Goal: Information Seeking & Learning: Find specific fact

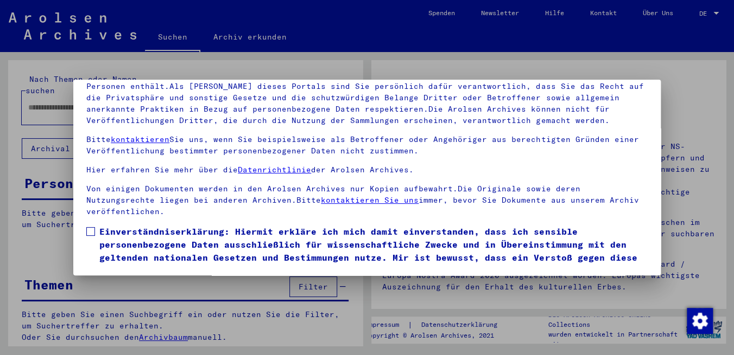
scroll to position [40, 0]
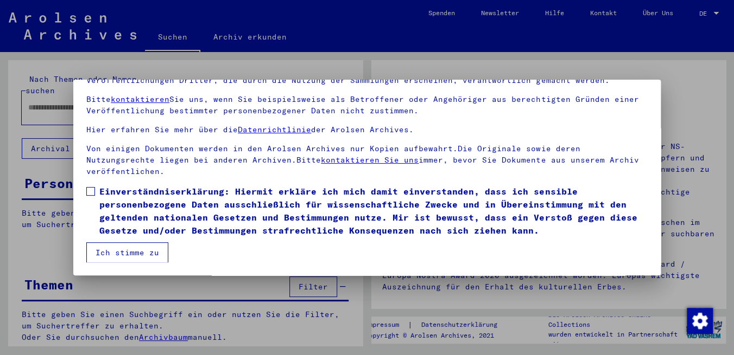
click at [93, 187] on span at bounding box center [90, 191] width 9 height 9
click at [156, 252] on button "Ich stimme zu" at bounding box center [127, 253] width 82 height 21
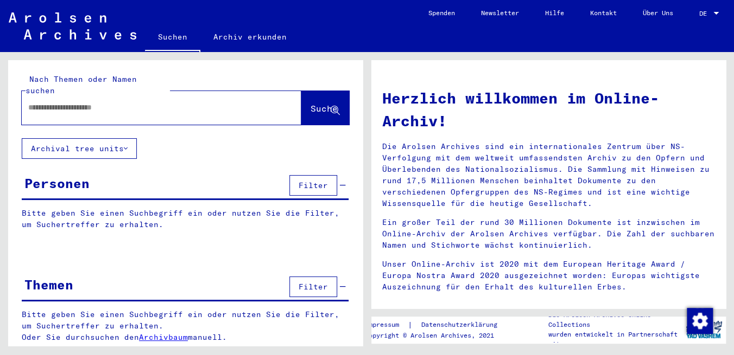
click at [73, 102] on input "text" at bounding box center [148, 107] width 240 height 11
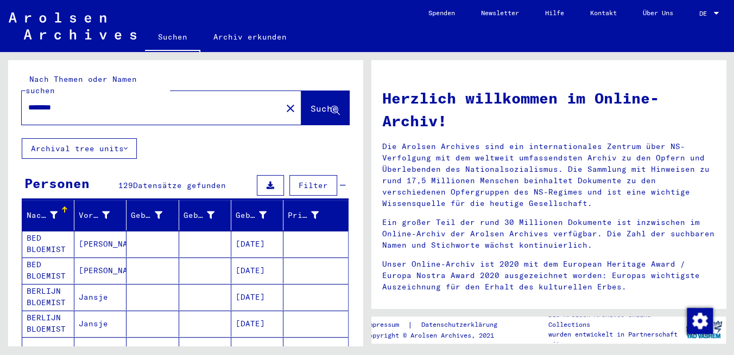
click at [100, 102] on input "********" at bounding box center [148, 107] width 240 height 11
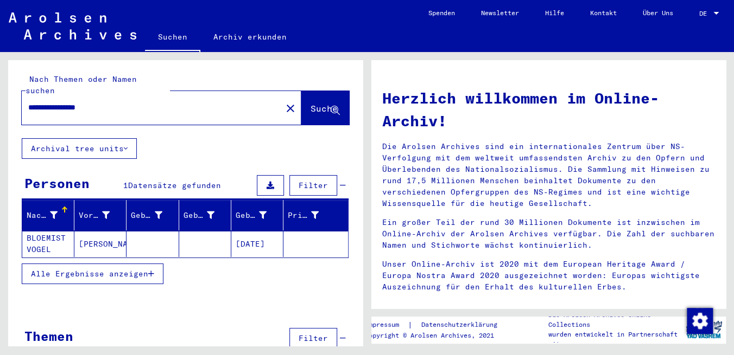
click at [243, 231] on mat-cell "[DATE]" at bounding box center [257, 244] width 52 height 26
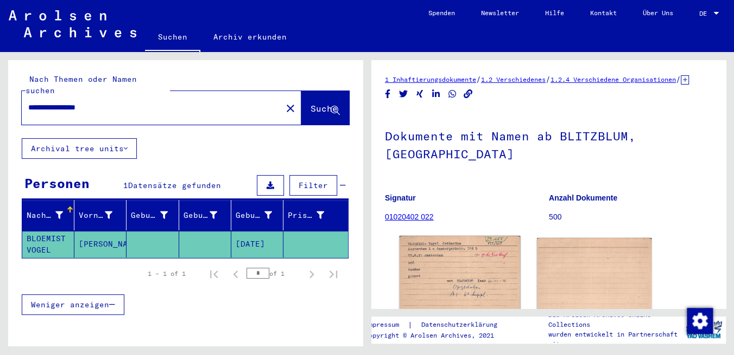
click at [437, 269] on img at bounding box center [459, 276] width 120 height 80
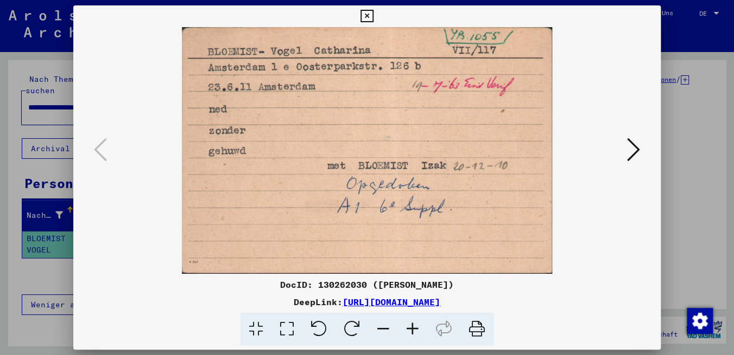
click at [635, 147] on icon at bounding box center [633, 150] width 13 height 26
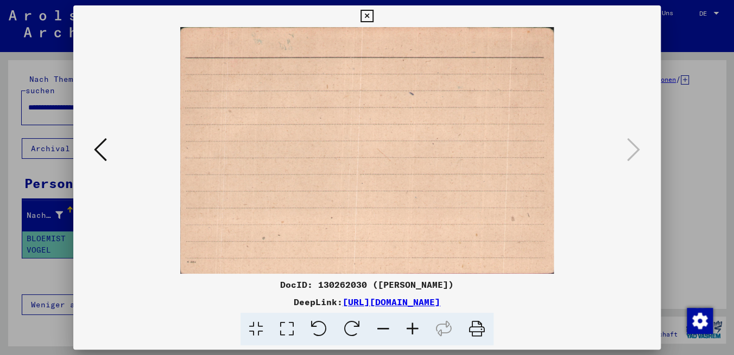
click at [373, 20] on icon at bounding box center [366, 16] width 12 height 13
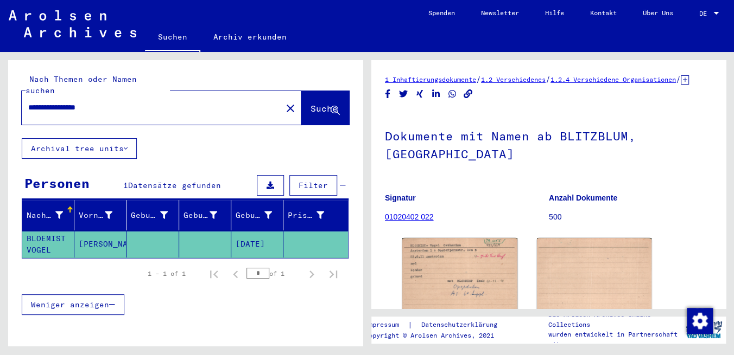
click at [162, 107] on div "**********" at bounding box center [148, 108] width 253 height 24
click at [155, 102] on input "**********" at bounding box center [151, 107] width 247 height 11
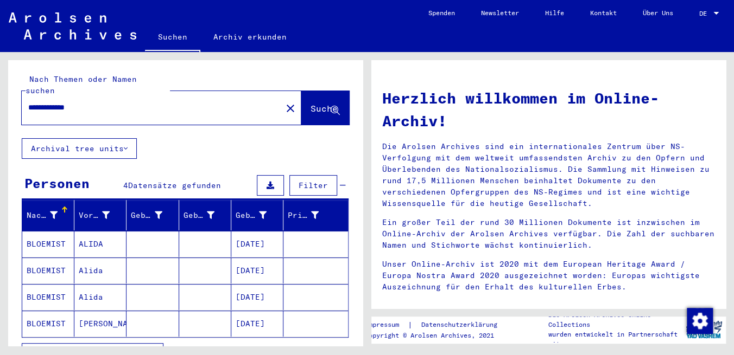
click at [253, 311] on mat-cell "[DATE]" at bounding box center [257, 324] width 52 height 26
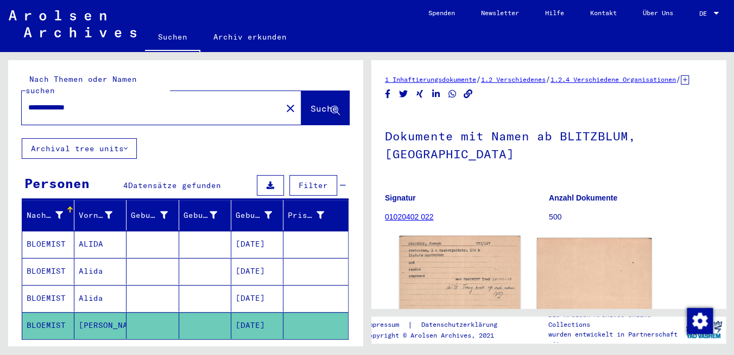
click at [494, 259] on img at bounding box center [459, 276] width 120 height 80
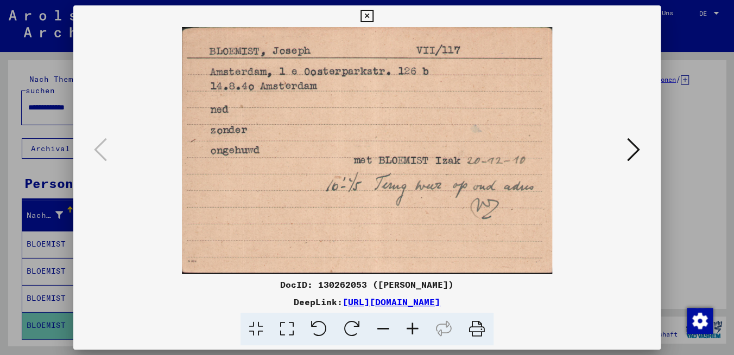
click at [494, 259] on div "DocID: 130262053 ([PERSON_NAME]) DeepLink: [URL][DOMAIN_NAME]" at bounding box center [366, 175] width 587 height 341
click at [629, 148] on icon at bounding box center [633, 150] width 13 height 26
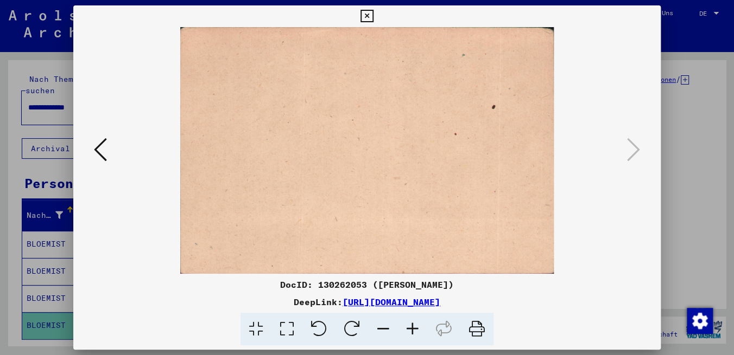
click at [106, 149] on icon at bounding box center [100, 150] width 13 height 26
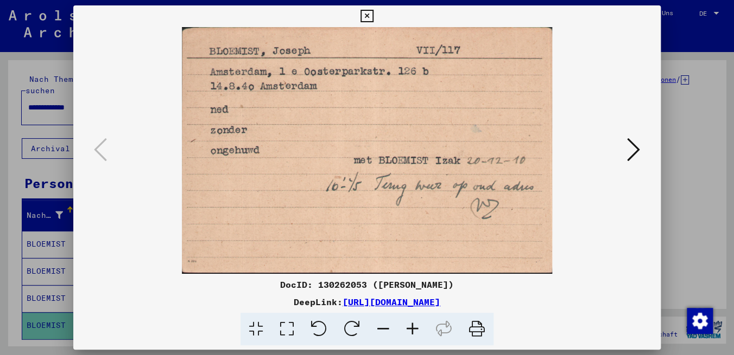
click at [635, 154] on icon at bounding box center [633, 150] width 13 height 26
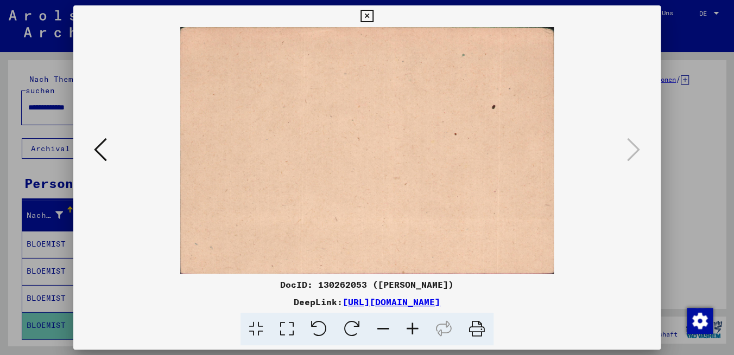
click at [373, 13] on icon at bounding box center [366, 16] width 12 height 13
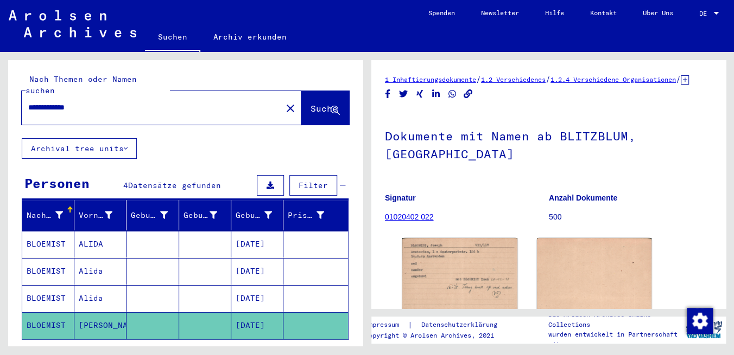
click at [129, 102] on input "**********" at bounding box center [151, 107] width 247 height 11
type input "**********"
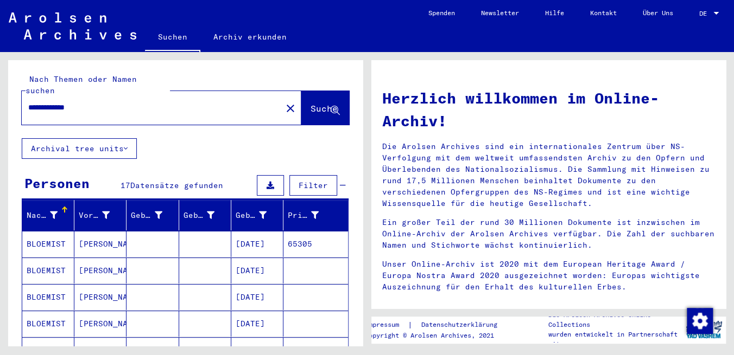
scroll to position [111, 0]
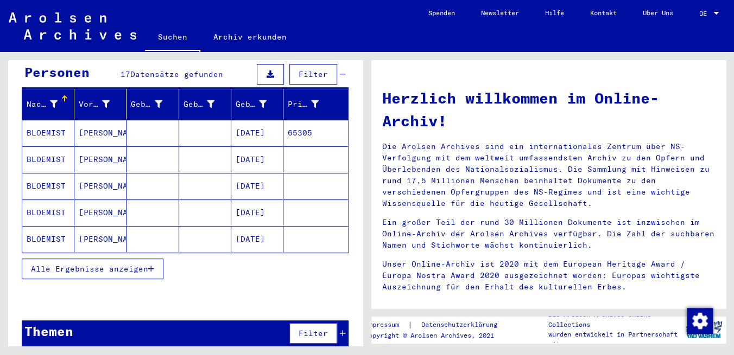
click at [251, 175] on mat-cell "[DATE]" at bounding box center [257, 186] width 52 height 26
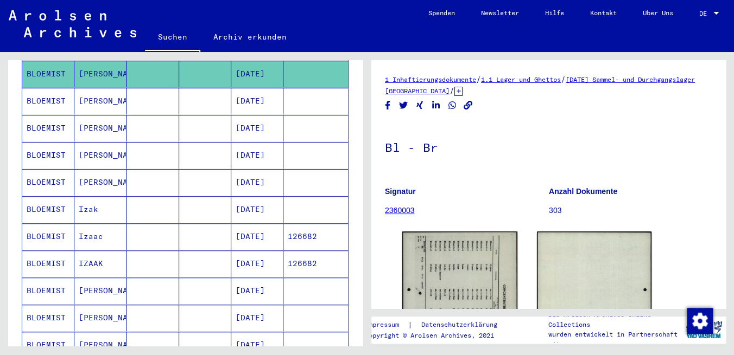
scroll to position [233, 0]
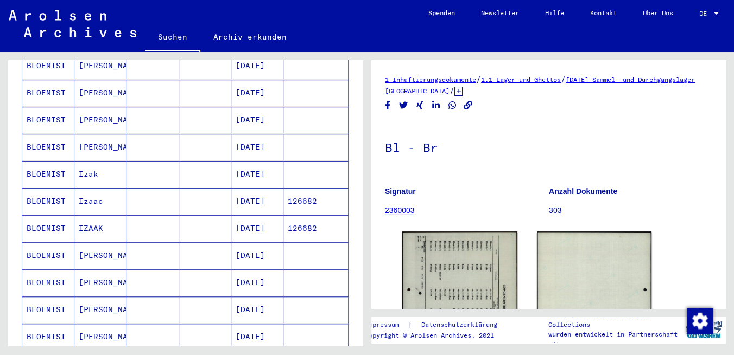
click at [247, 189] on mat-cell "[DATE]" at bounding box center [257, 201] width 52 height 27
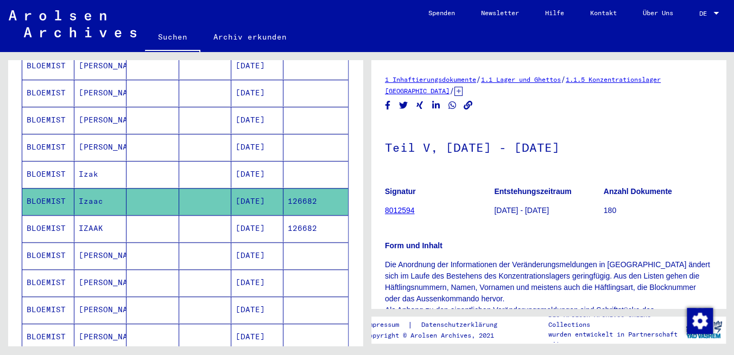
click at [246, 215] on mat-cell "[DATE]" at bounding box center [257, 228] width 52 height 27
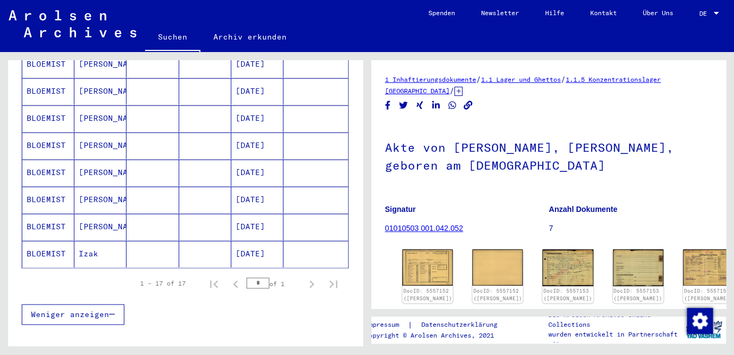
scroll to position [295, 0]
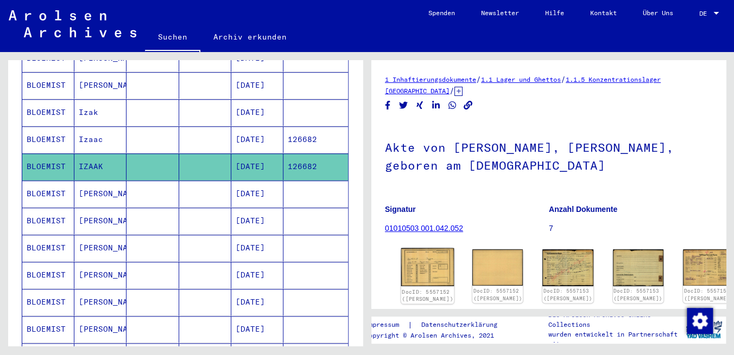
click at [418, 263] on img at bounding box center [427, 268] width 53 height 38
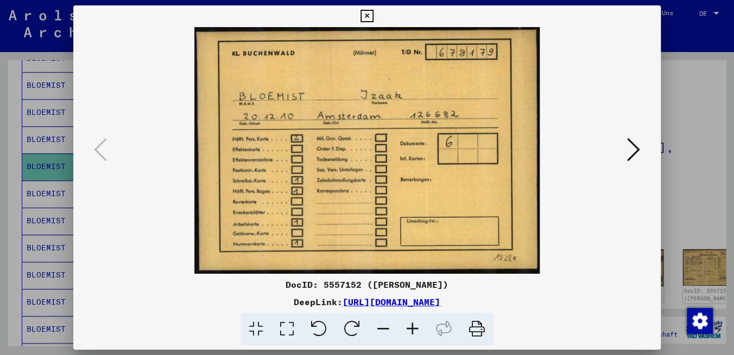
click at [628, 147] on icon at bounding box center [633, 150] width 13 height 26
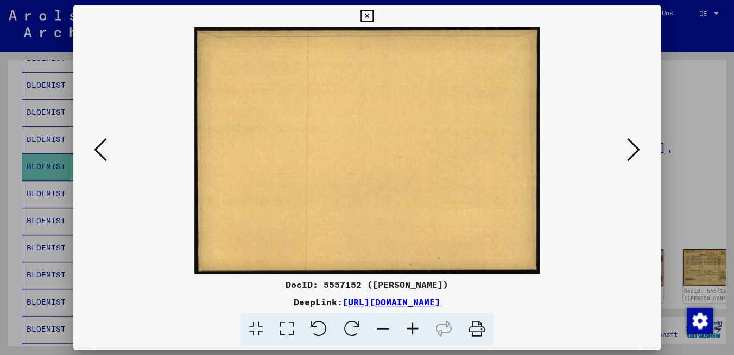
click at [628, 147] on icon at bounding box center [633, 150] width 13 height 26
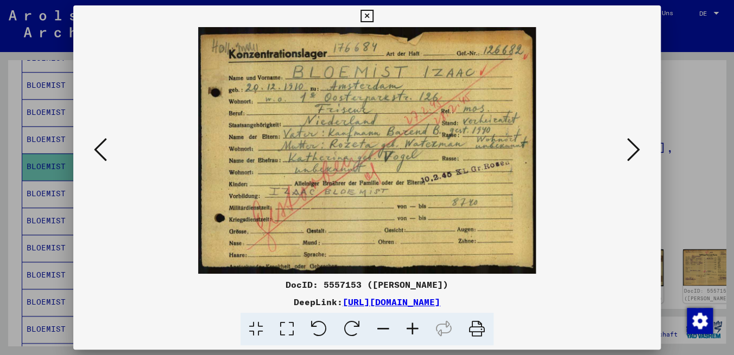
click at [628, 147] on icon at bounding box center [633, 150] width 13 height 26
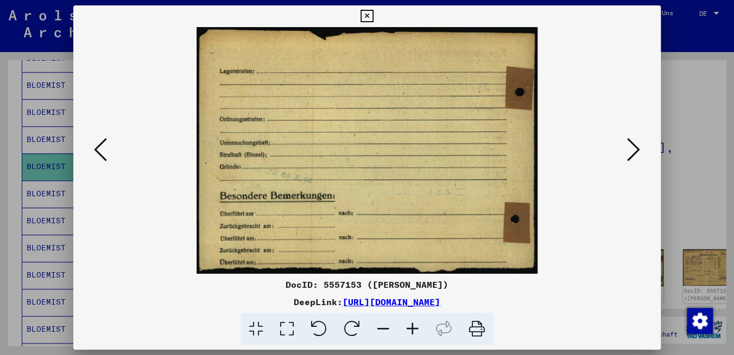
click at [628, 147] on icon at bounding box center [633, 150] width 13 height 26
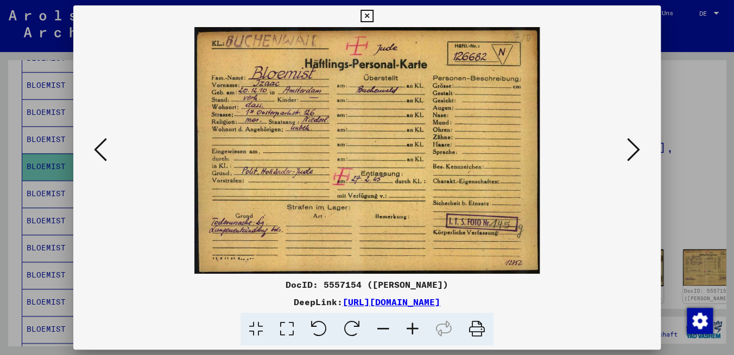
click at [448, 157] on img at bounding box center [366, 150] width 513 height 247
click at [373, 15] on icon at bounding box center [366, 16] width 12 height 13
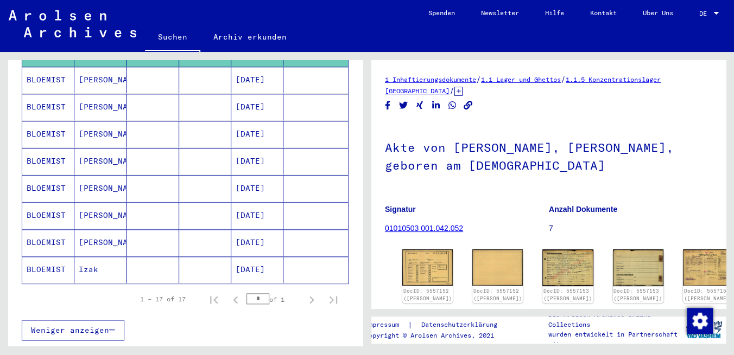
scroll to position [413, 0]
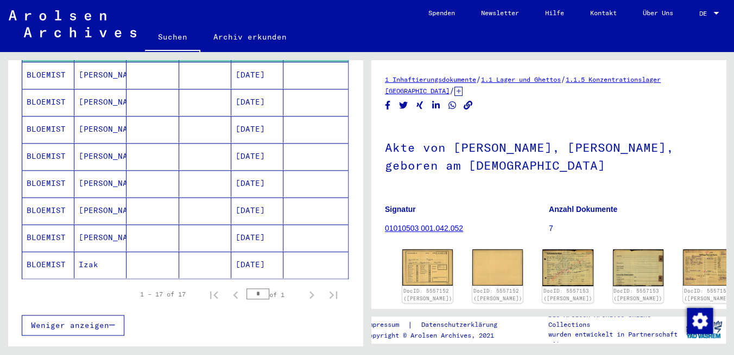
click at [238, 252] on mat-cell "[DATE]" at bounding box center [257, 265] width 52 height 27
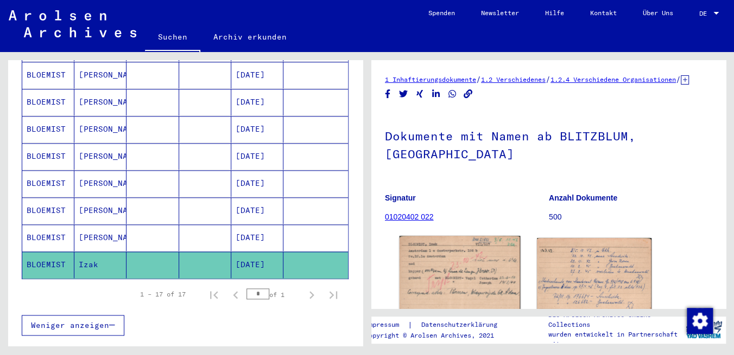
click at [435, 277] on img at bounding box center [459, 276] width 120 height 80
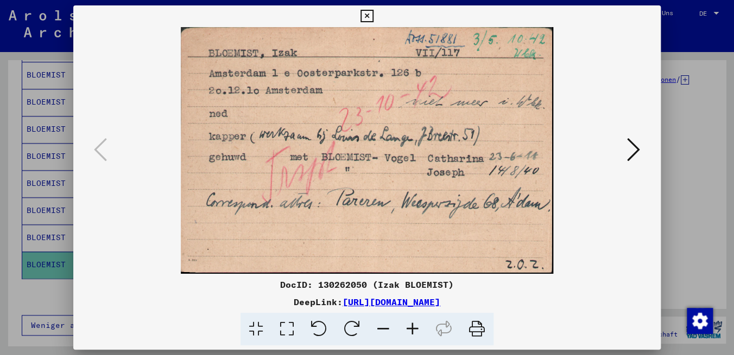
click at [633, 153] on icon at bounding box center [633, 150] width 13 height 26
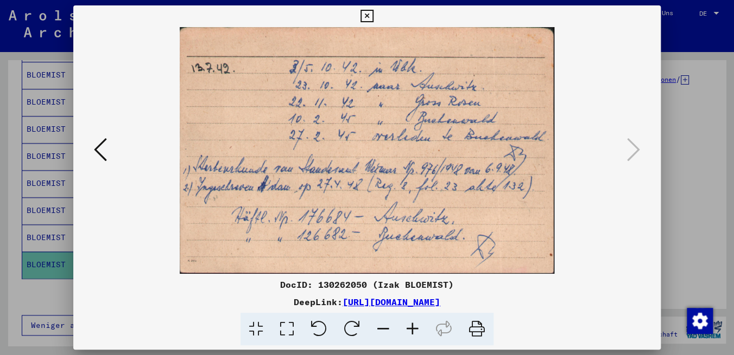
click at [96, 163] on icon at bounding box center [100, 150] width 13 height 26
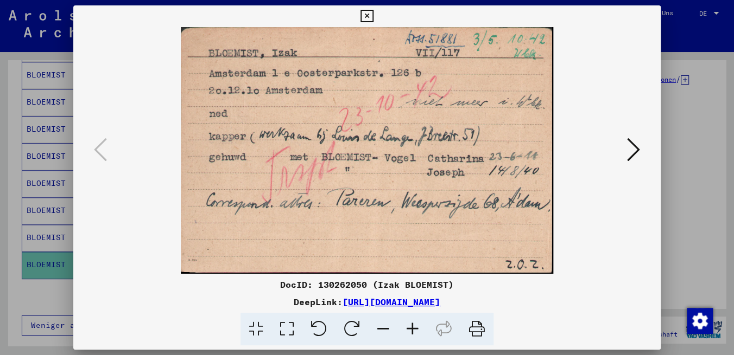
click at [627, 143] on button at bounding box center [634, 150] width 20 height 31
